Goal: Check status: Check status

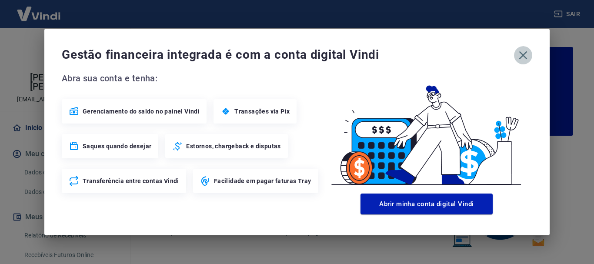
click at [527, 58] on icon "button" at bounding box center [524, 55] width 14 height 14
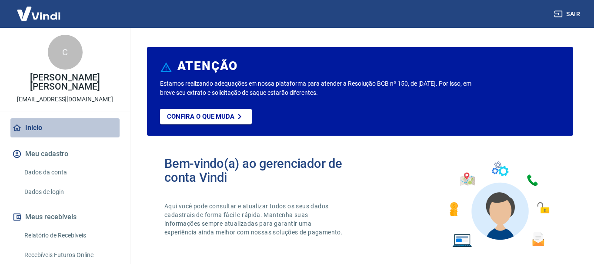
click at [28, 127] on link "Início" at bounding box center [64, 127] width 109 height 19
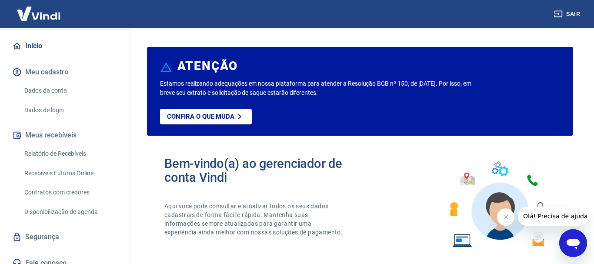
scroll to position [91, 0]
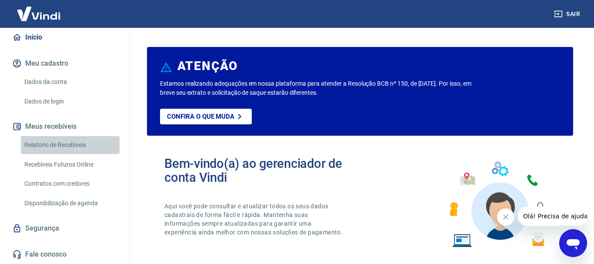
click at [59, 144] on link "Relatório de Recebíveis" at bounding box center [70, 145] width 99 height 18
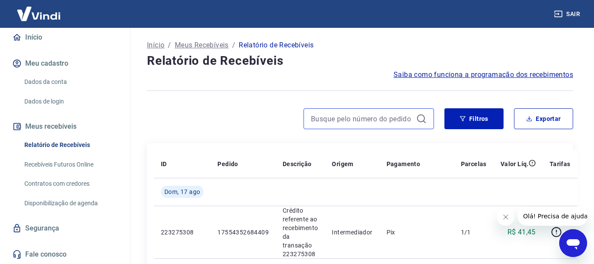
click at [343, 124] on input at bounding box center [362, 118] width 102 height 13
paste input "17540098901526"
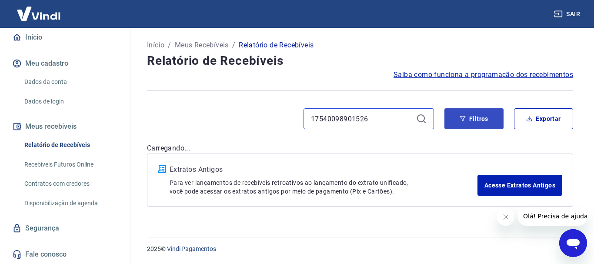
type input "17540098901526"
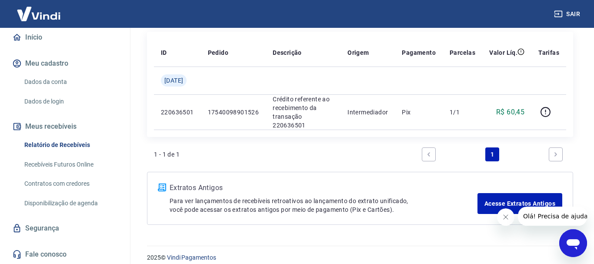
scroll to position [112, 0]
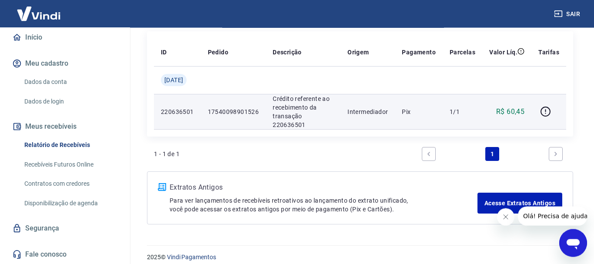
click at [247, 122] on td "17540098901526" at bounding box center [233, 111] width 65 height 35
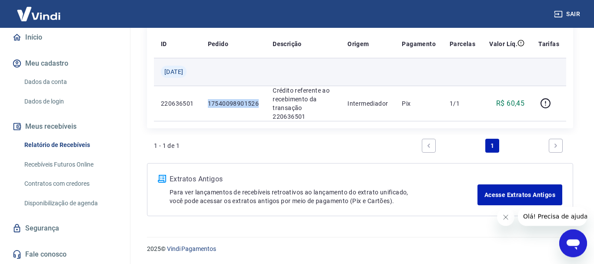
scroll to position [0, 0]
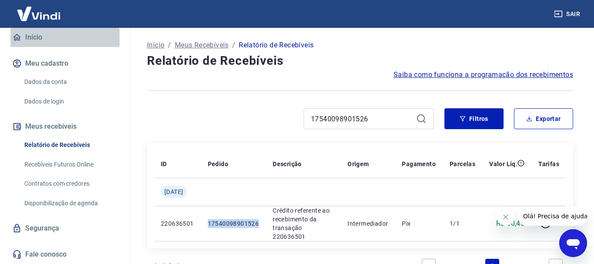
click at [35, 37] on link "Início" at bounding box center [64, 37] width 109 height 19
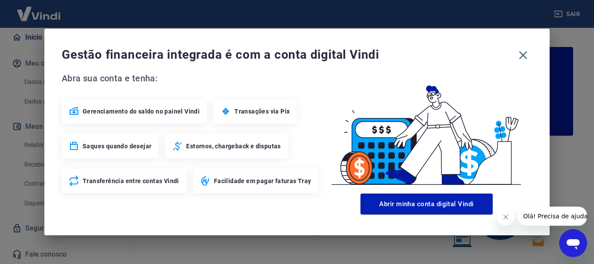
click at [258, 113] on span "Transações via Pix" at bounding box center [262, 111] width 55 height 9
click at [524, 55] on icon "button" at bounding box center [524, 55] width 14 height 14
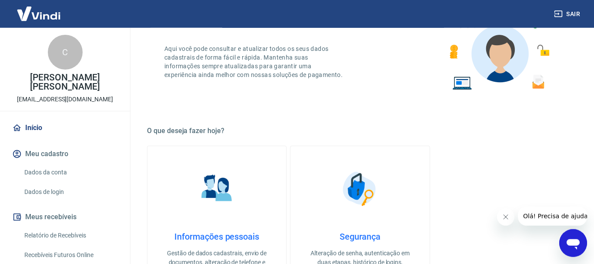
scroll to position [266, 0]
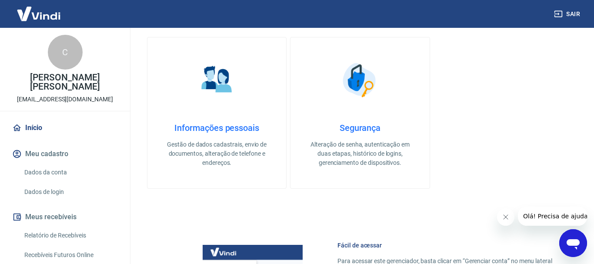
click at [48, 171] on link "Dados da conta" at bounding box center [70, 173] width 99 height 18
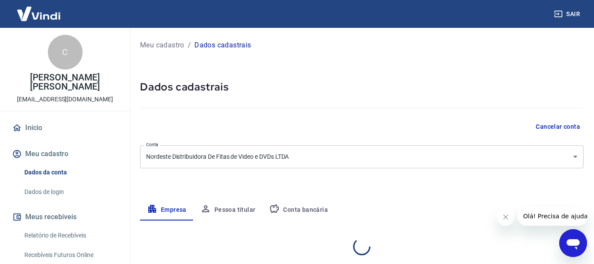
select select "CE"
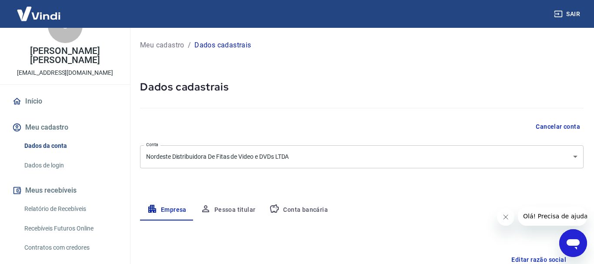
scroll to position [44, 0]
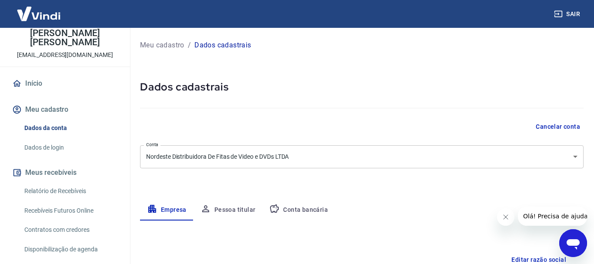
click at [50, 147] on link "Dados de login" at bounding box center [70, 148] width 99 height 18
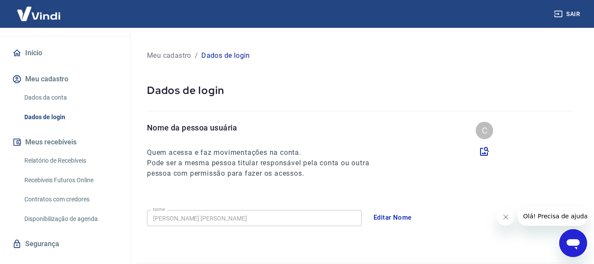
scroll to position [91, 0]
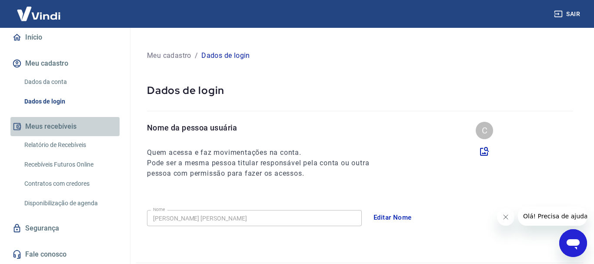
click at [48, 126] on button "Meus recebíveis" at bounding box center [64, 126] width 109 height 19
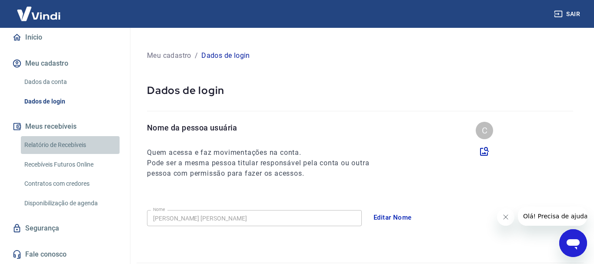
click at [45, 146] on link "Relatório de Recebíveis" at bounding box center [70, 145] width 99 height 18
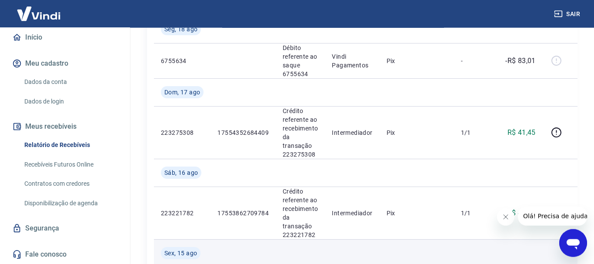
scroll to position [178, 0]
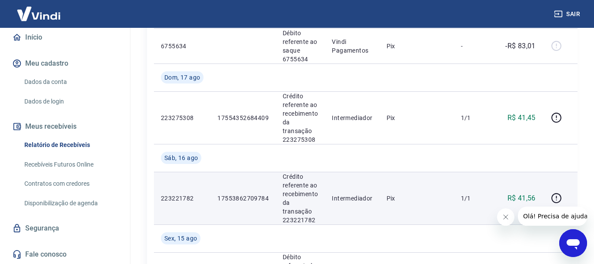
click at [257, 190] on td "17553862709784" at bounding box center [243, 198] width 65 height 53
click at [175, 183] on td "223221782" at bounding box center [182, 198] width 57 height 53
click at [405, 191] on td "Pix" at bounding box center [417, 198] width 74 height 53
click at [406, 191] on td "Pix" at bounding box center [417, 198] width 74 height 53
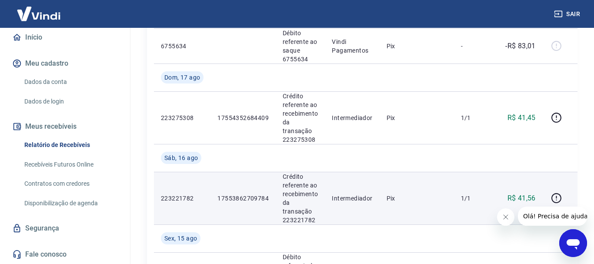
scroll to position [222, 0]
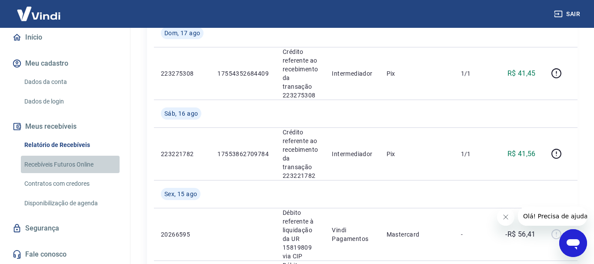
click at [53, 163] on link "Recebíveis Futuros Online" at bounding box center [70, 165] width 99 height 18
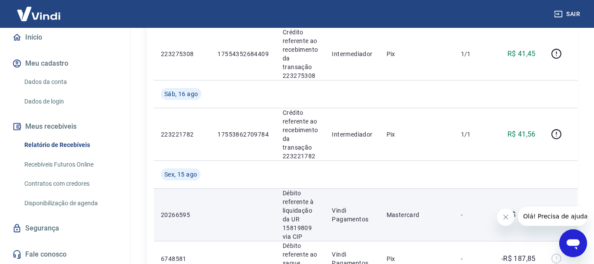
scroll to position [266, 0]
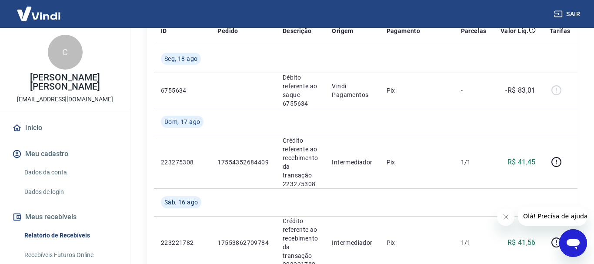
scroll to position [222, 0]
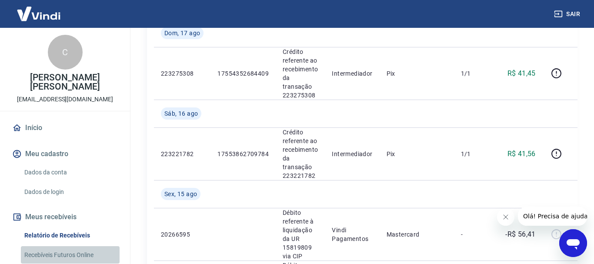
click at [54, 254] on link "Recebíveis Futuros Online" at bounding box center [70, 255] width 99 height 18
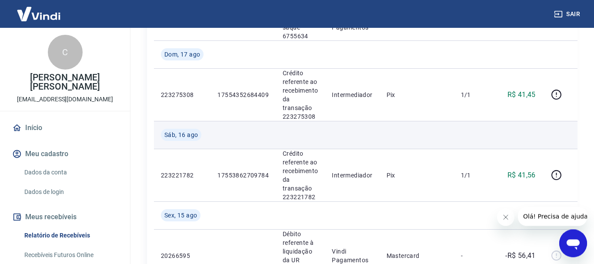
scroll to position [133, 0]
